Goal: Task Accomplishment & Management: Use online tool/utility

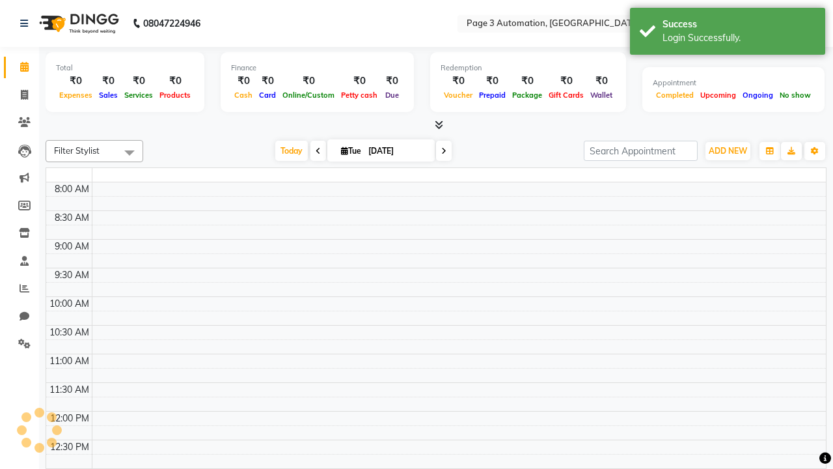
select select "en"
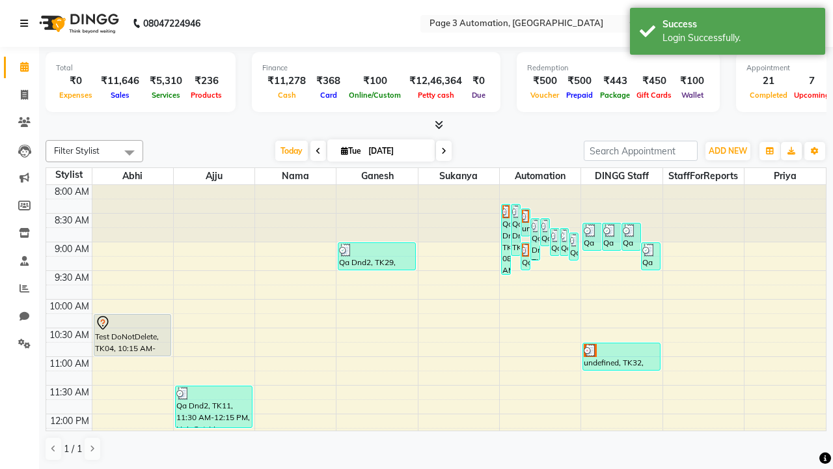
click at [27, 23] on icon at bounding box center [24, 23] width 8 height 9
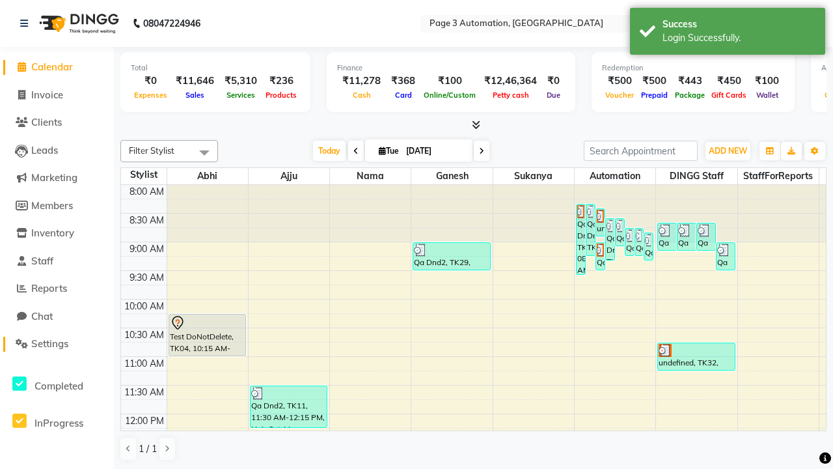
click at [57, 344] on span "Settings" at bounding box center [49, 343] width 37 height 12
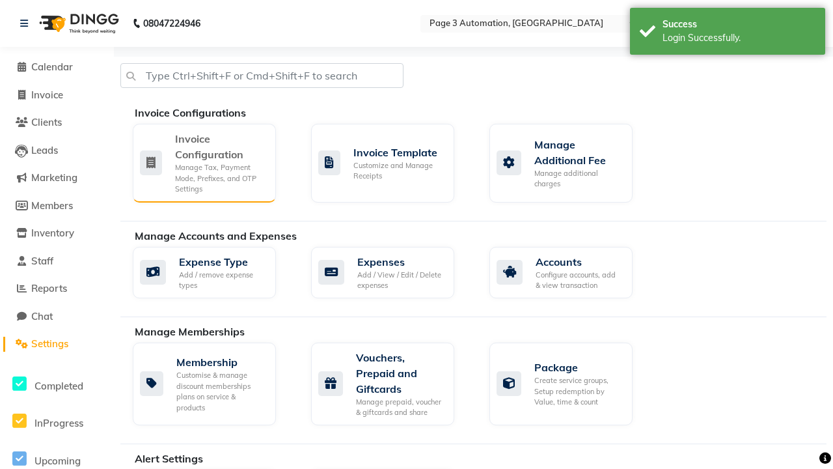
click at [204, 162] on div "Manage Tax, Payment Mode, Prefixes, and OTP Settings" at bounding box center [220, 178] width 90 height 33
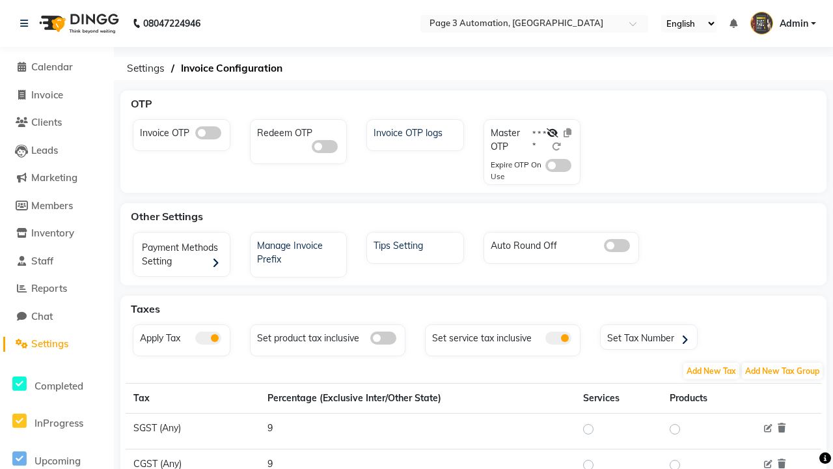
click at [208, 133] on span at bounding box center [208, 132] width 26 height 13
click at [195, 135] on input "checkbox" at bounding box center [195, 135] width 0 height 0
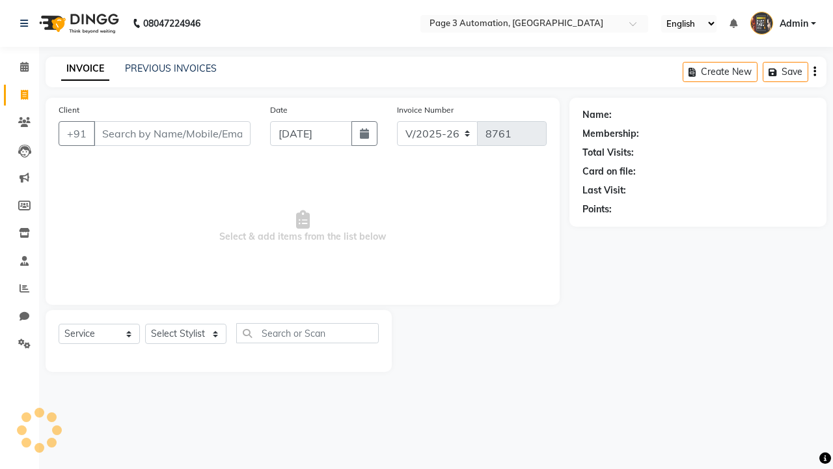
select select "2774"
select select "service"
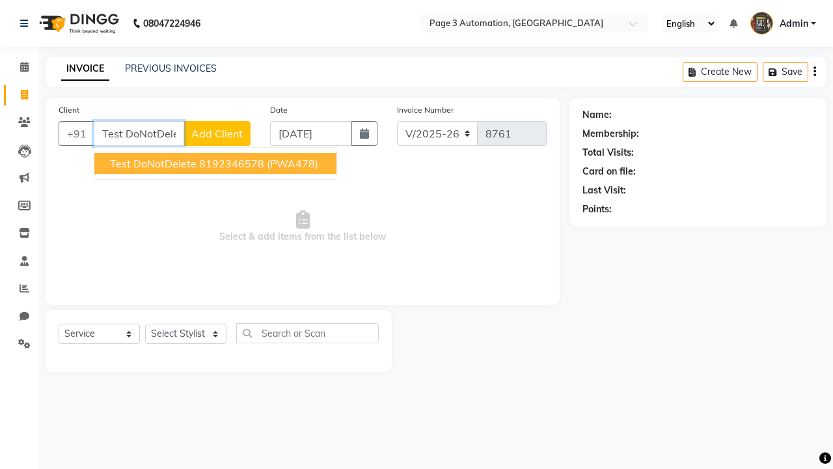
click at [217, 163] on ngb-highlight "8192346578" at bounding box center [231, 163] width 65 height 13
type input "8192346578"
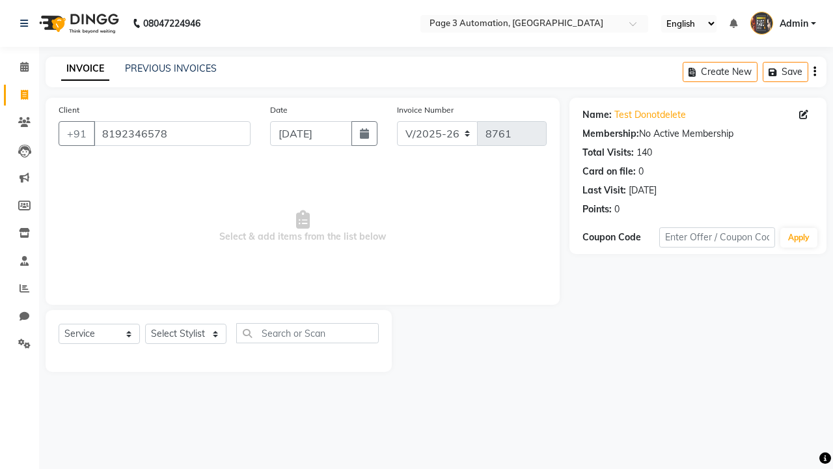
select select "71572"
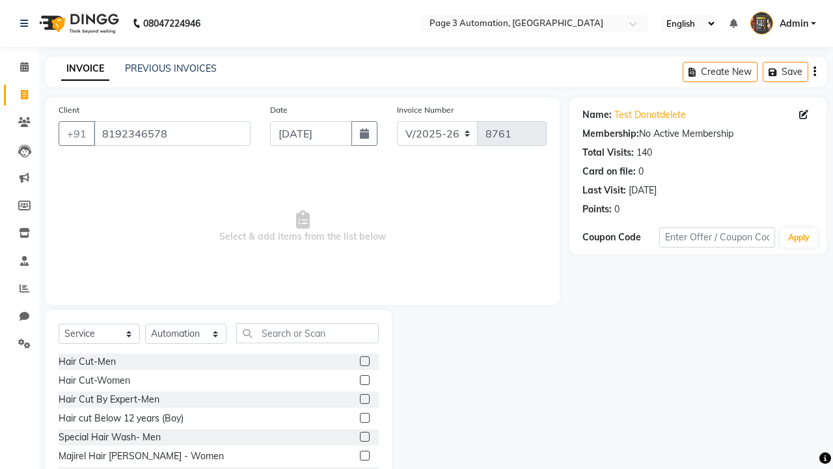
click at [364, 418] on label at bounding box center [365, 418] width 10 height 10
click at [364, 418] on input "checkbox" at bounding box center [364, 418] width 8 height 8
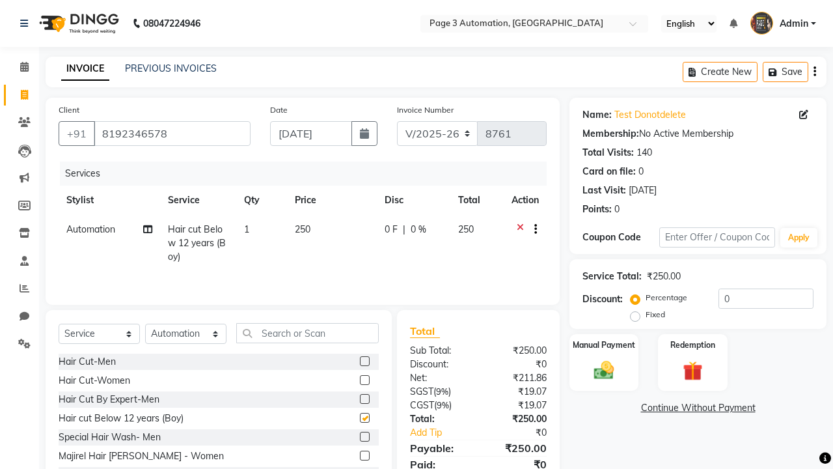
checkbox input "false"
click at [604, 344] on label "Manual Payment" at bounding box center [604, 344] width 65 height 12
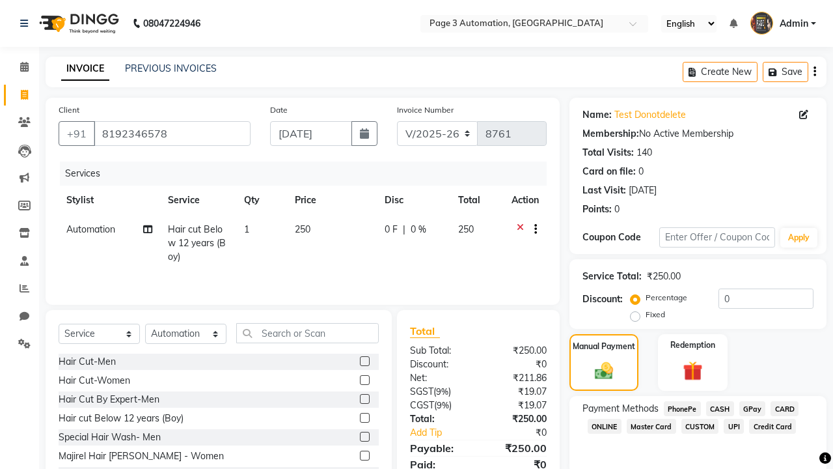
click at [720, 408] on span "CASH" at bounding box center [720, 408] width 28 height 15
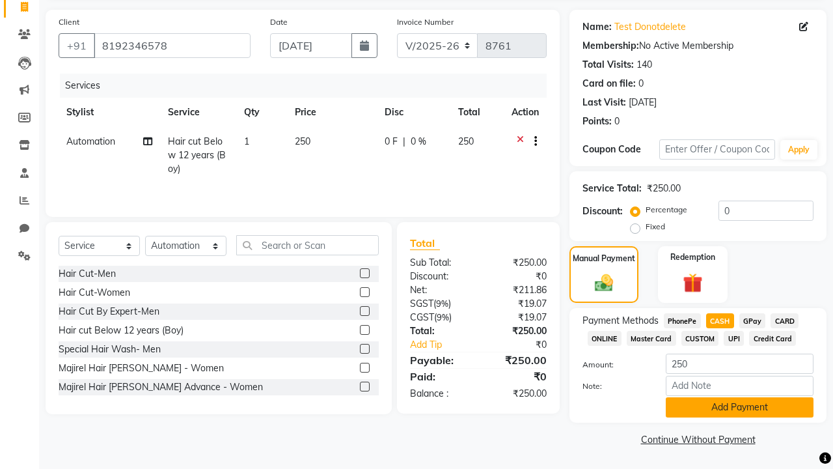
click at [740, 407] on button "Add Payment" at bounding box center [740, 407] width 148 height 20
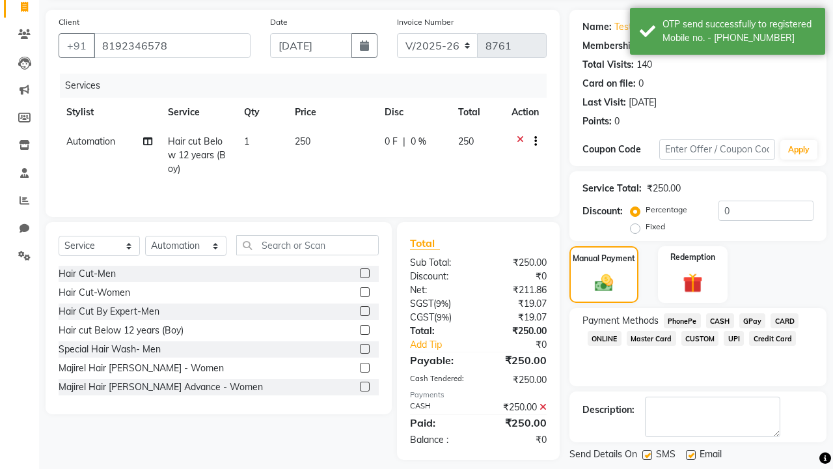
scroll to position [150, 0]
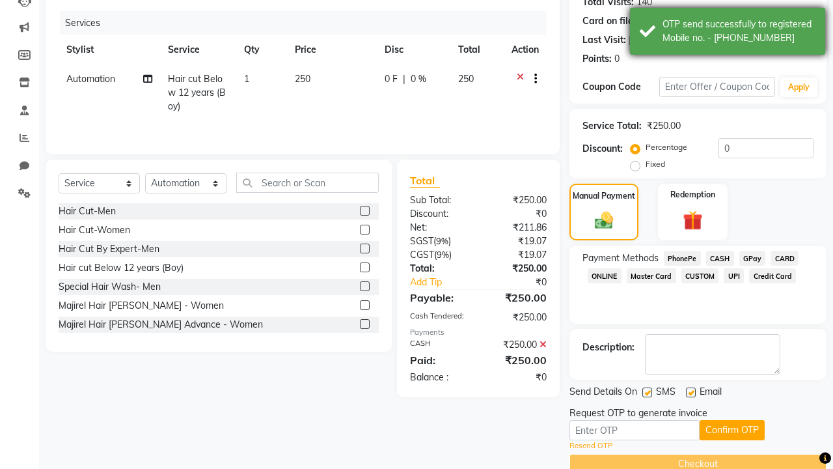
click at [728, 33] on div "OTP send successfully to registered Mobile no. - 918192346578" at bounding box center [739, 31] width 153 height 27
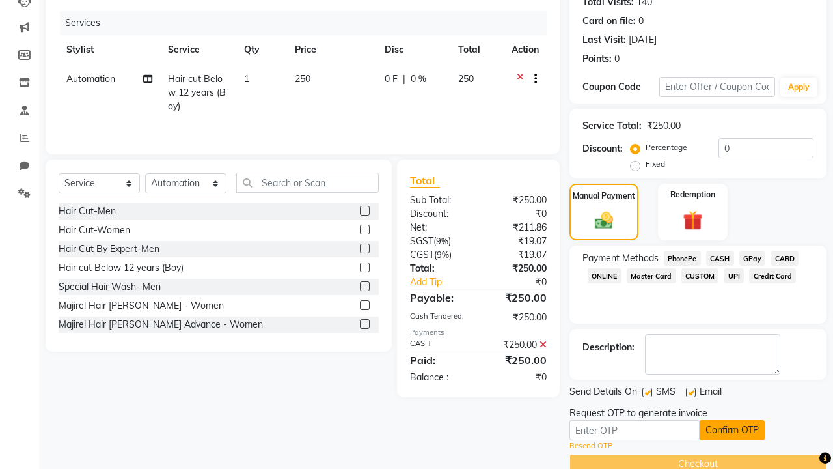
click at [732, 430] on button "Confirm OTP" at bounding box center [732, 430] width 65 height 20
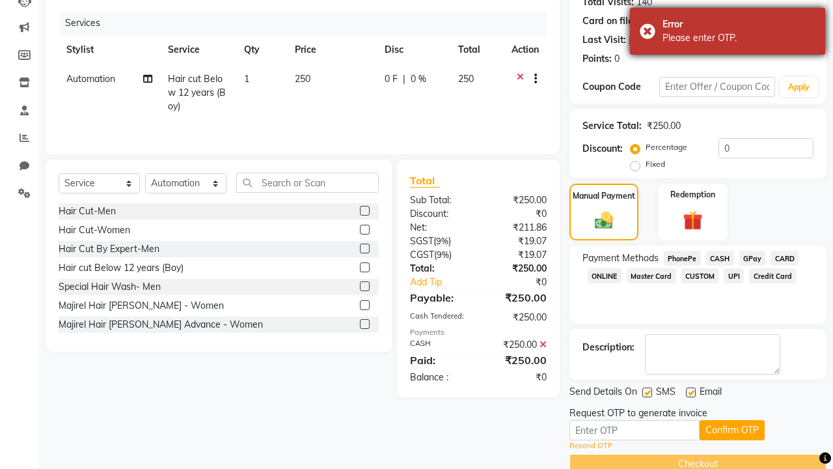
click at [728, 33] on div "Please enter OTP." at bounding box center [739, 38] width 153 height 14
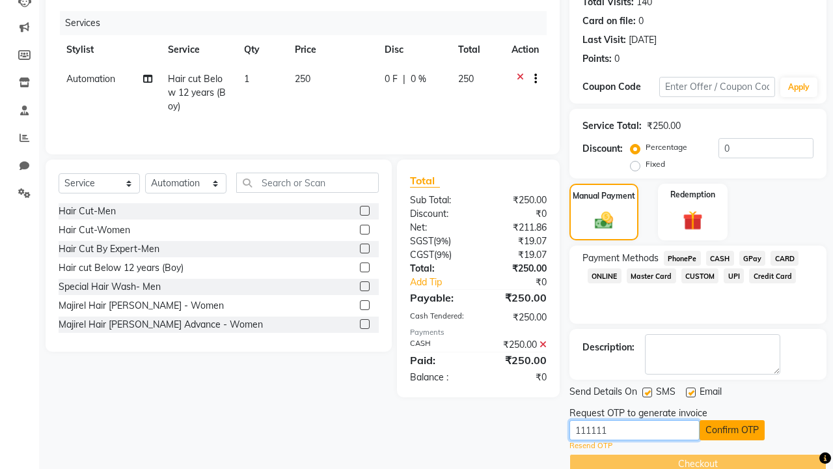
type input "111111"
click at [732, 430] on button "Confirm OTP" at bounding box center [732, 430] width 65 height 20
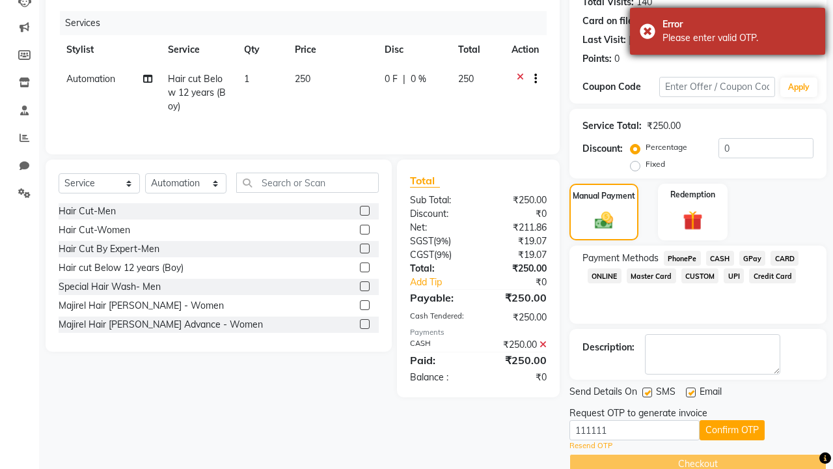
click at [728, 33] on div "Please enter valid OTP." at bounding box center [739, 38] width 153 height 14
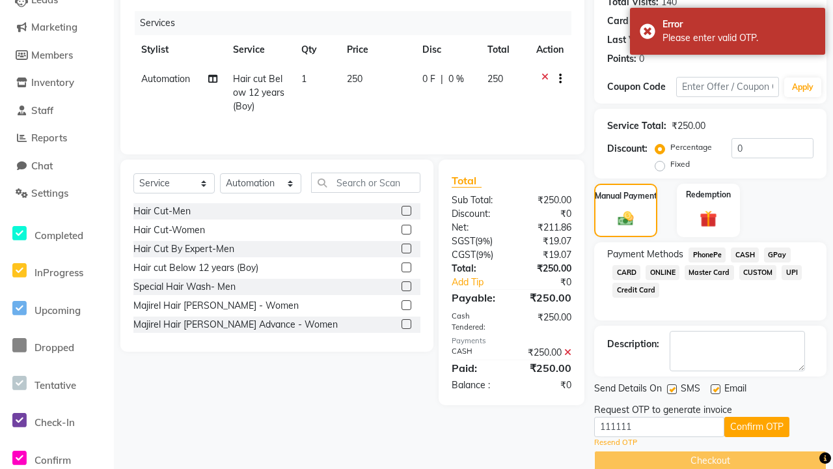
scroll to position [0, 0]
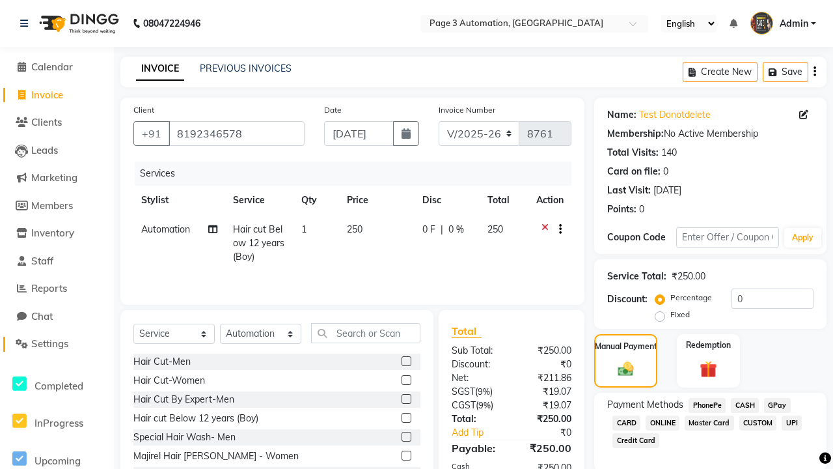
click at [57, 344] on span "Settings" at bounding box center [49, 343] width 37 height 12
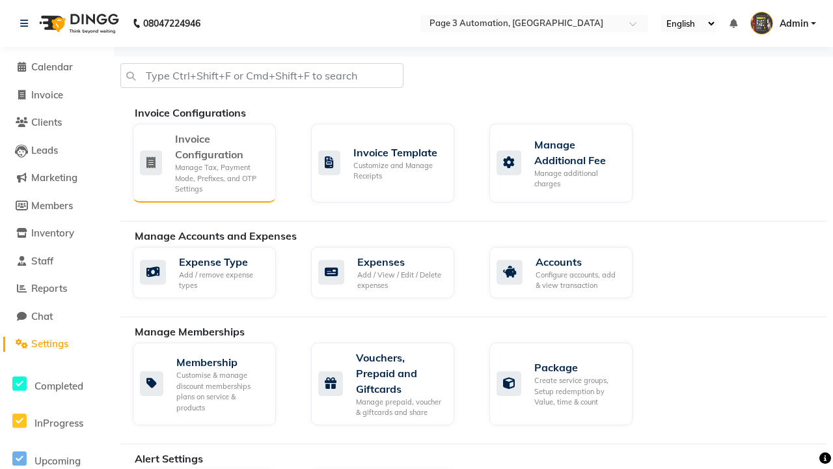
click at [204, 162] on div "Manage Tax, Payment Mode, Prefixes, and OTP Settings" at bounding box center [220, 178] width 90 height 33
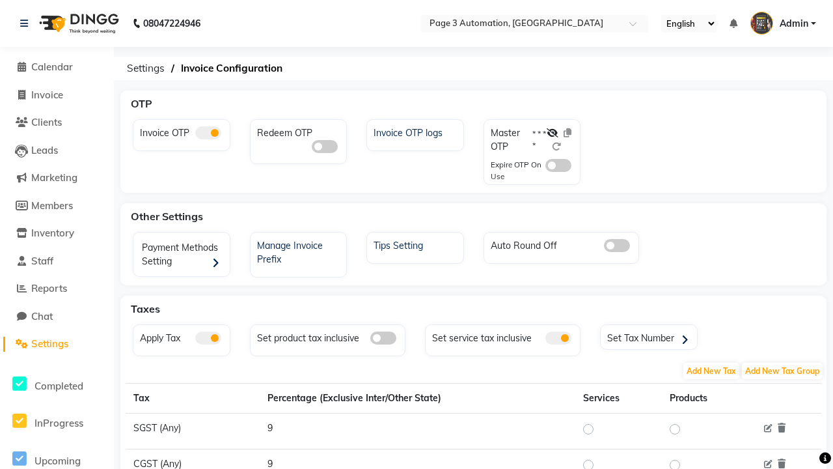
click at [208, 133] on span at bounding box center [208, 132] width 26 height 13
click at [195, 135] on input "checkbox" at bounding box center [195, 135] width 0 height 0
